Goal: Information Seeking & Learning: Learn about a topic

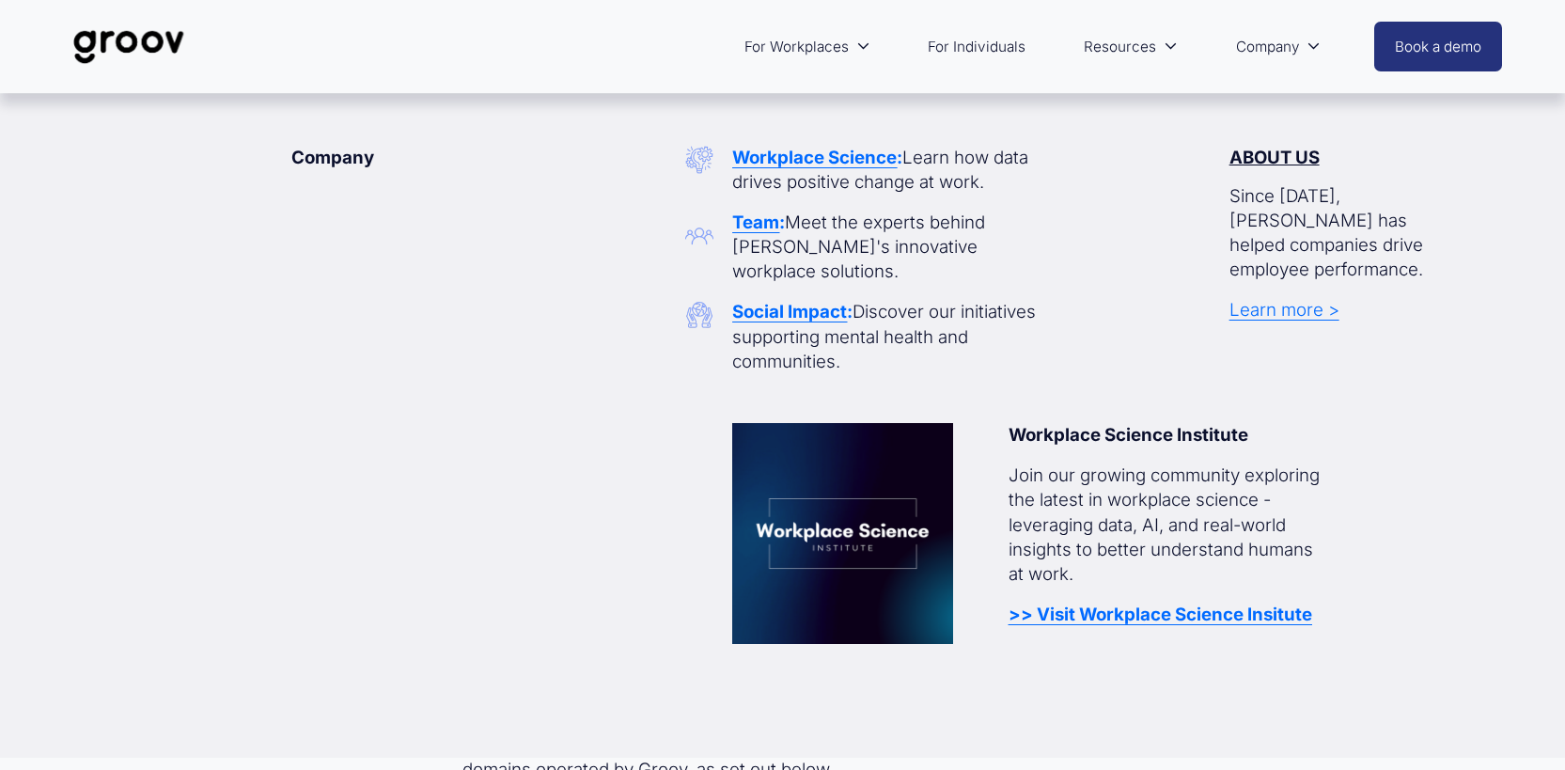
scroll to position [36433, 0]
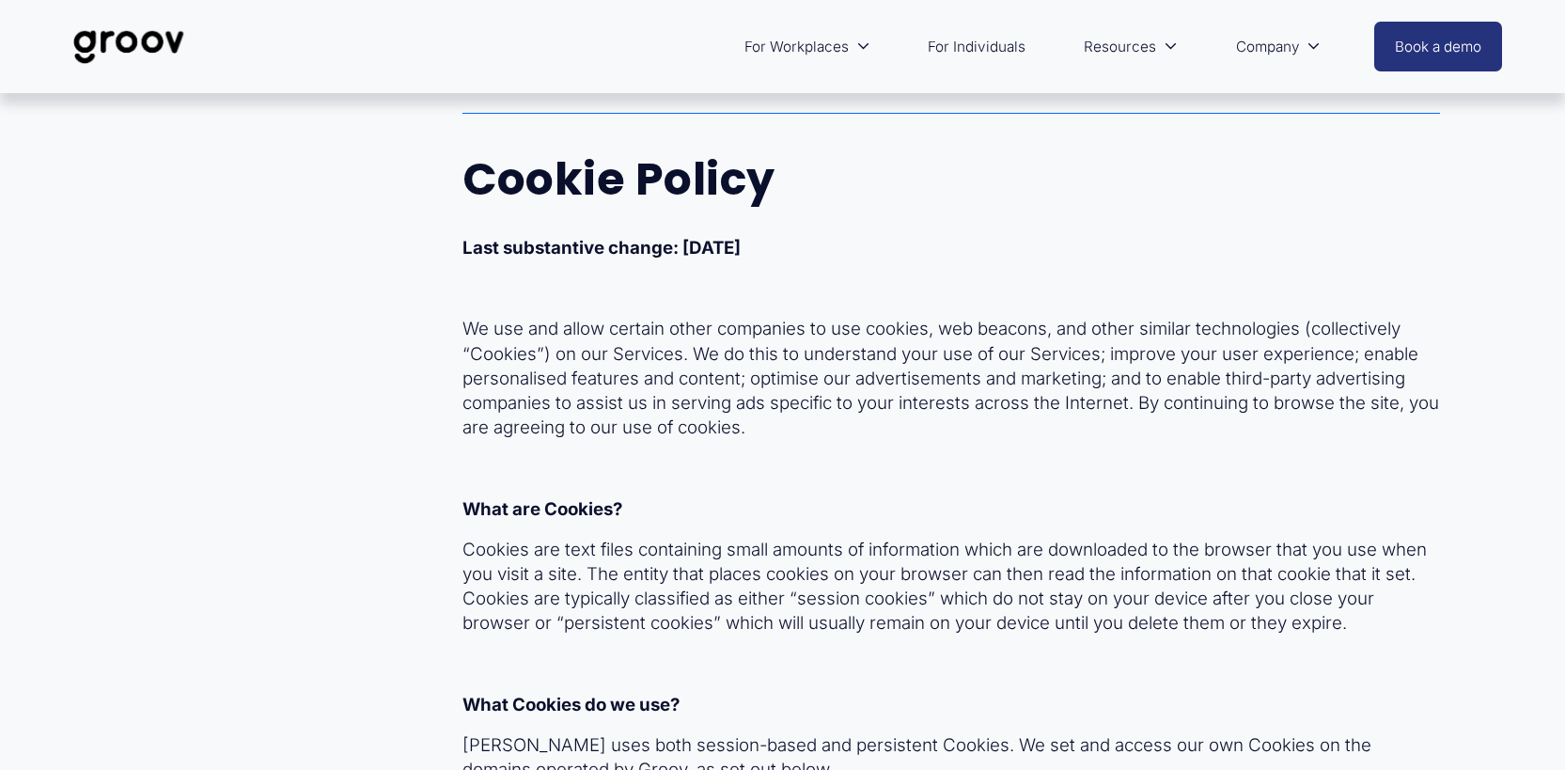
click at [133, 48] on img at bounding box center [129, 47] width 133 height 62
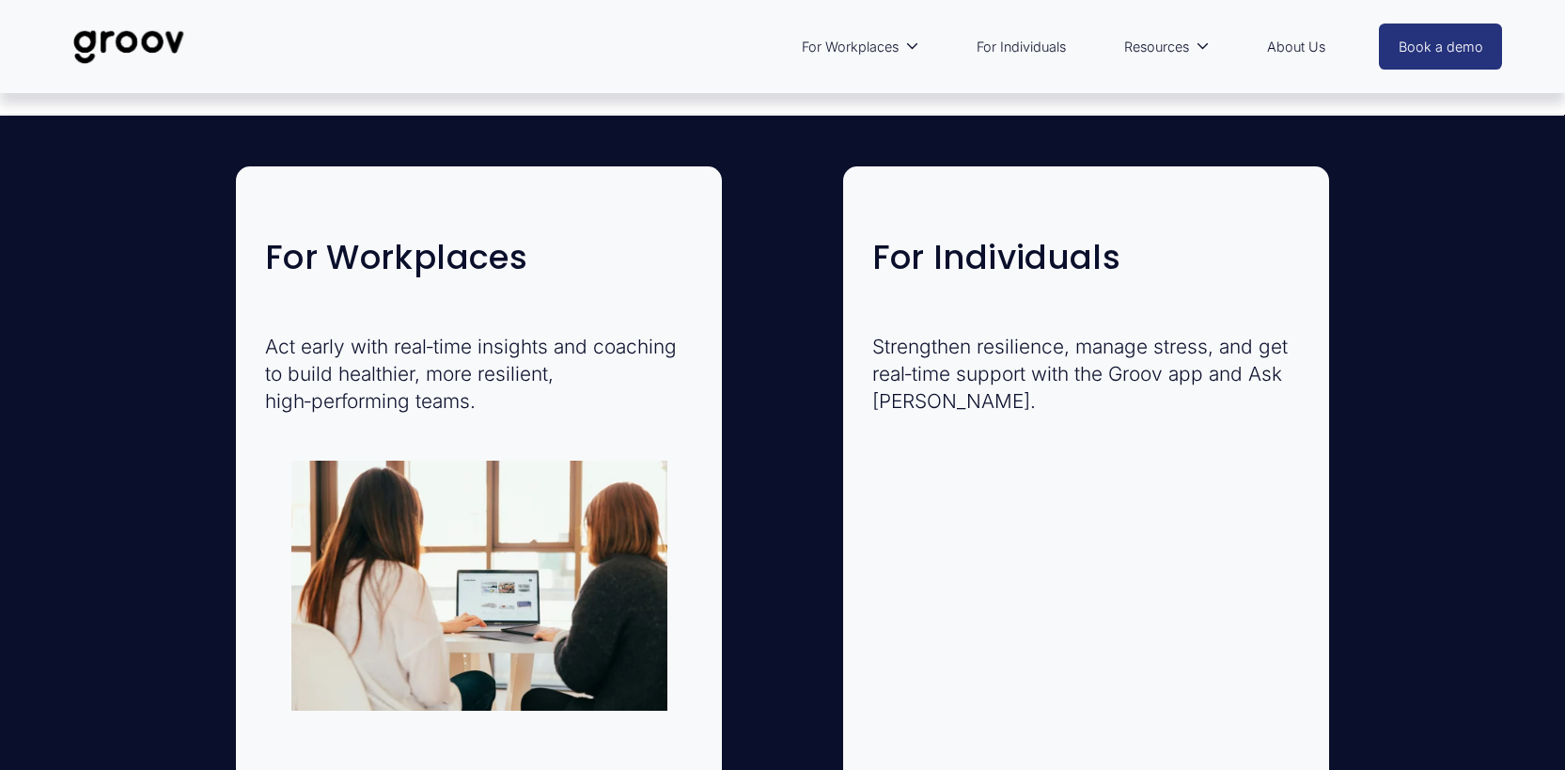
scroll to position [4360, 0]
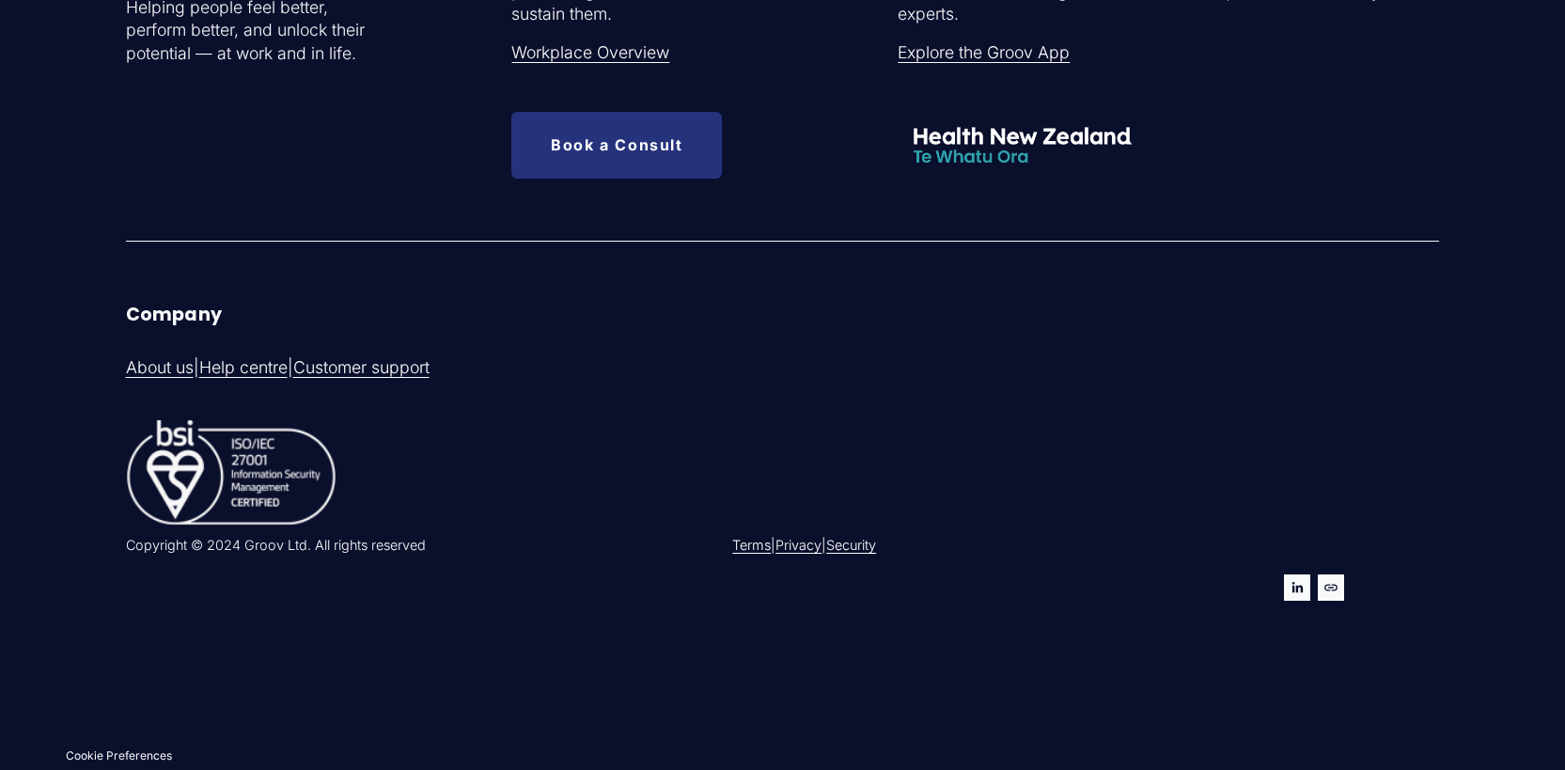
click at [866, 539] on link "Security" at bounding box center [851, 545] width 50 height 19
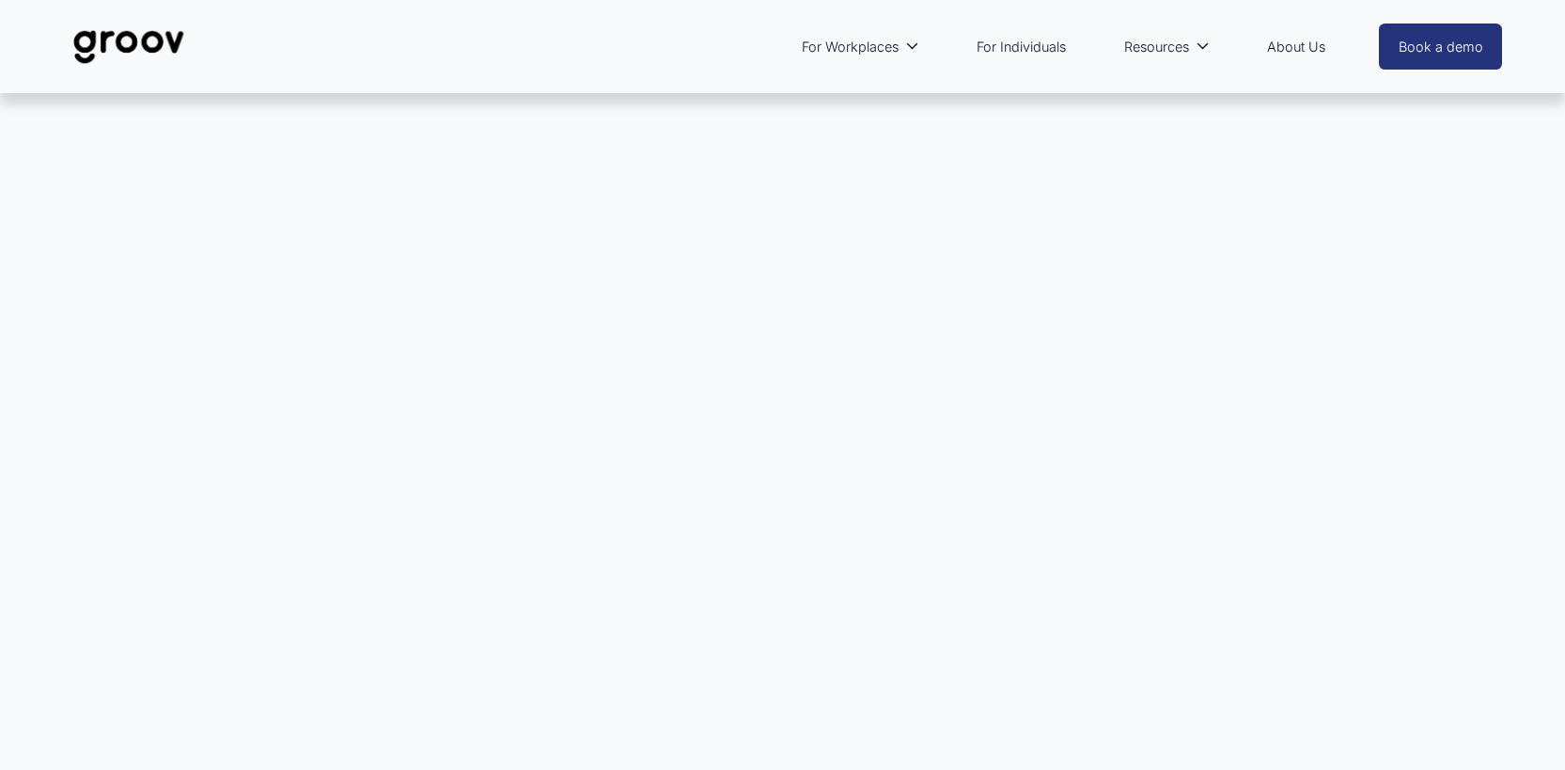
scroll to position [2981, 0]
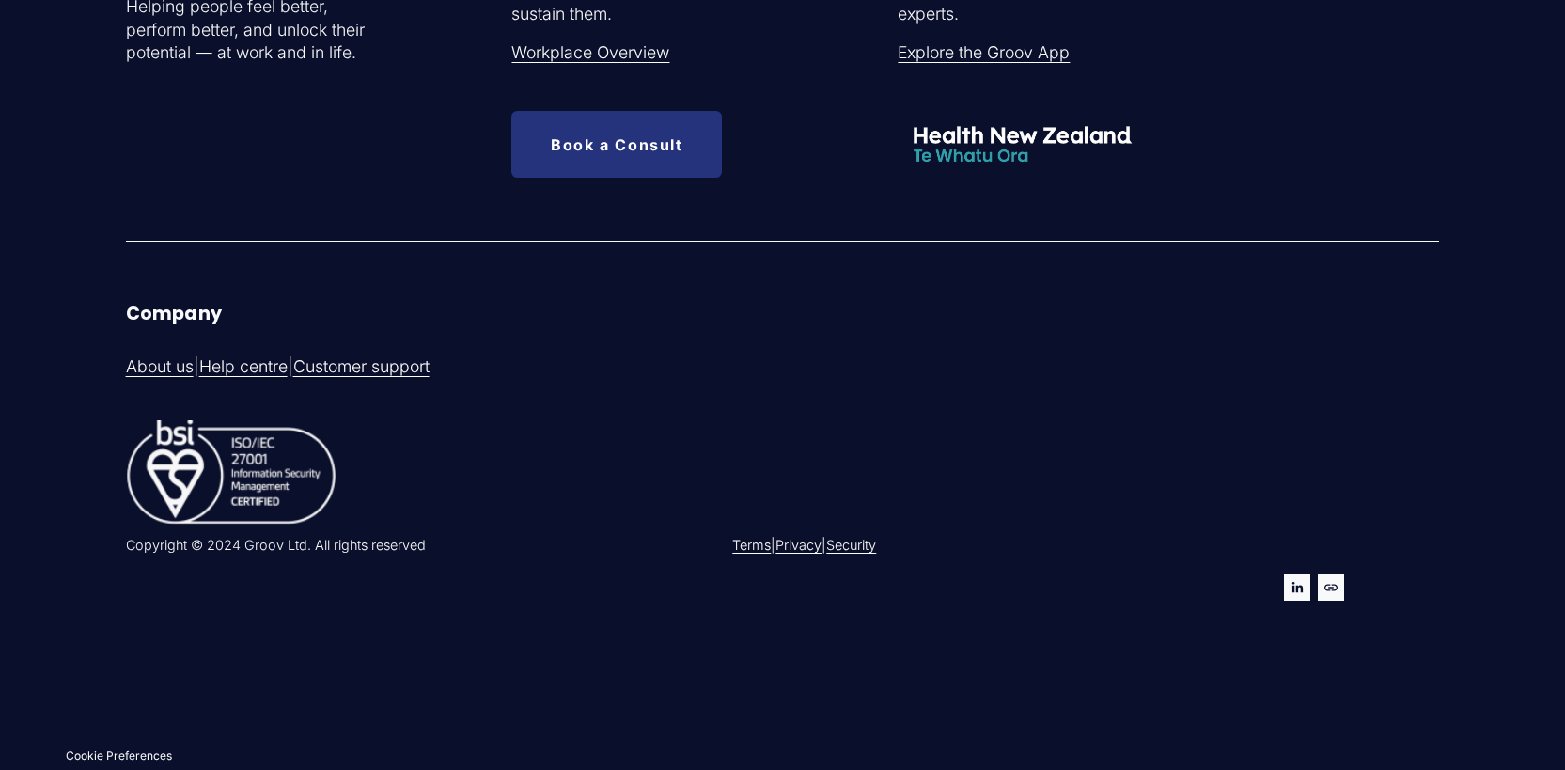
click at [803, 547] on link "Privacy" at bounding box center [798, 545] width 46 height 19
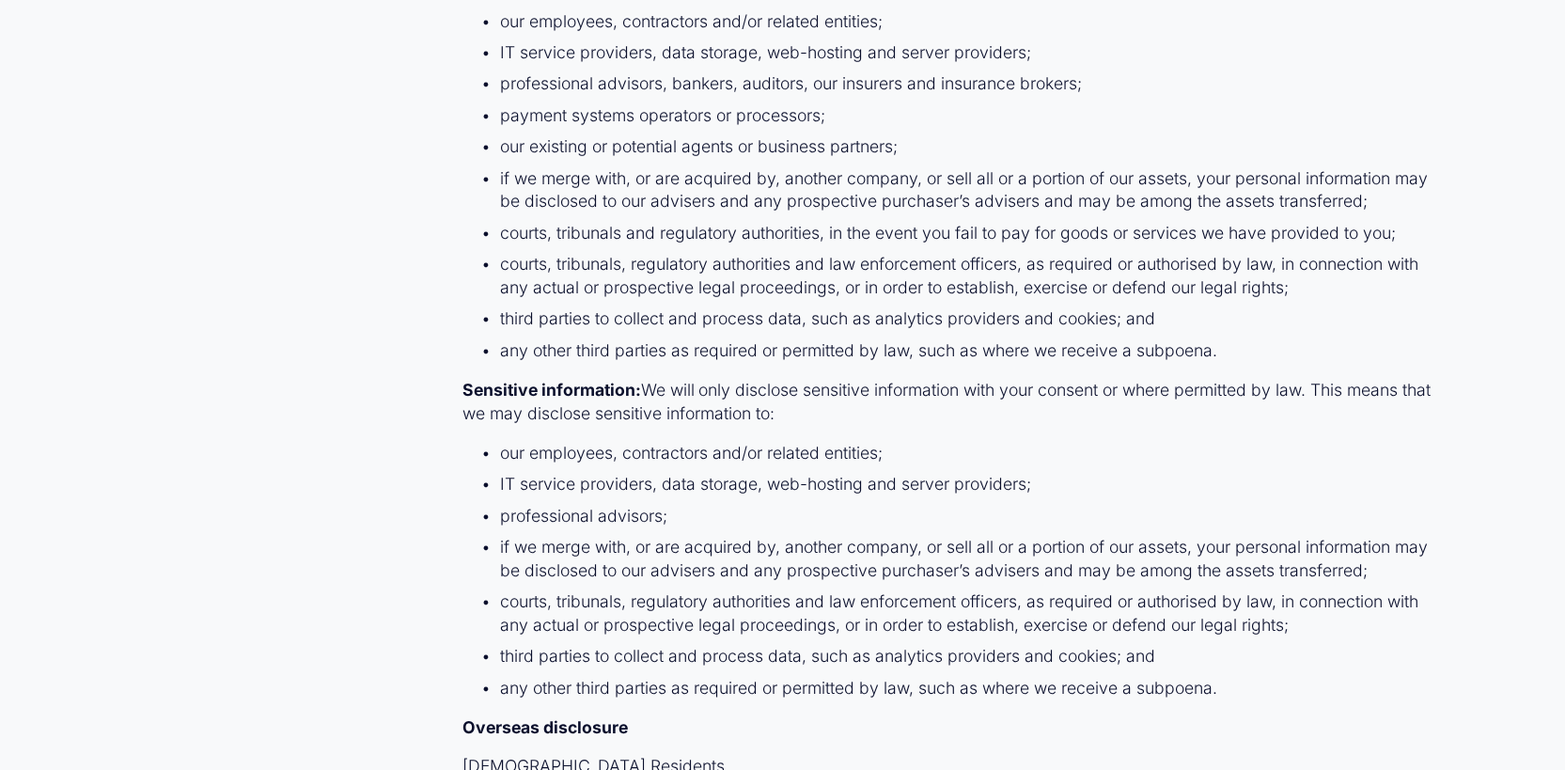
scroll to position [23925, 0]
